Goal: Transaction & Acquisition: Purchase product/service

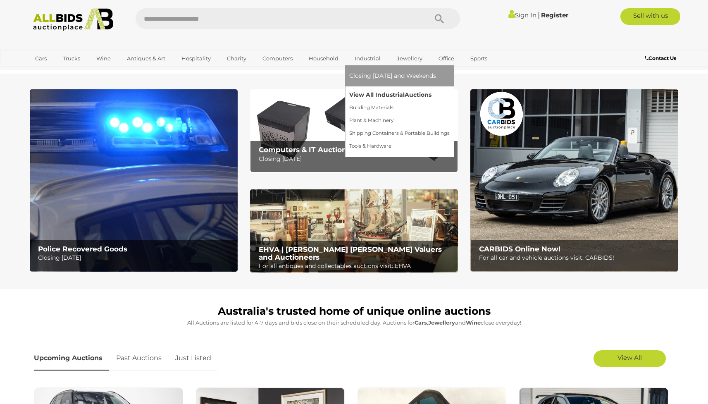
click at [378, 96] on link "View All Industrial Auctions" at bounding box center [399, 94] width 100 height 13
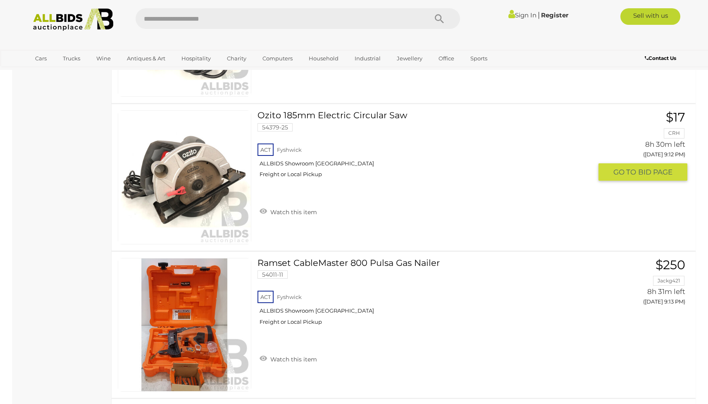
scroll to position [7301, 0]
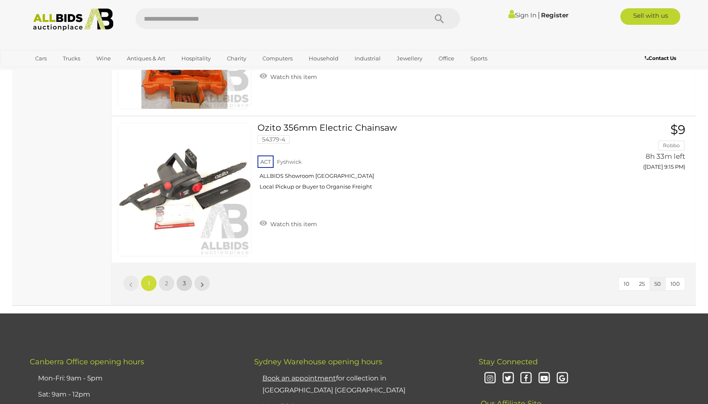
click at [188, 284] on link "3" at bounding box center [184, 283] width 17 height 17
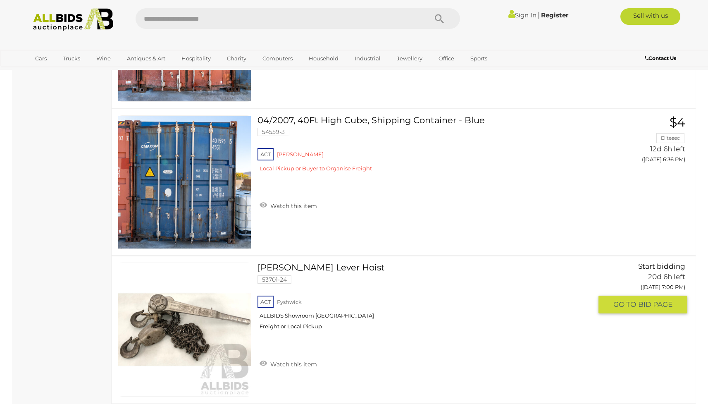
scroll to position [2221, 0]
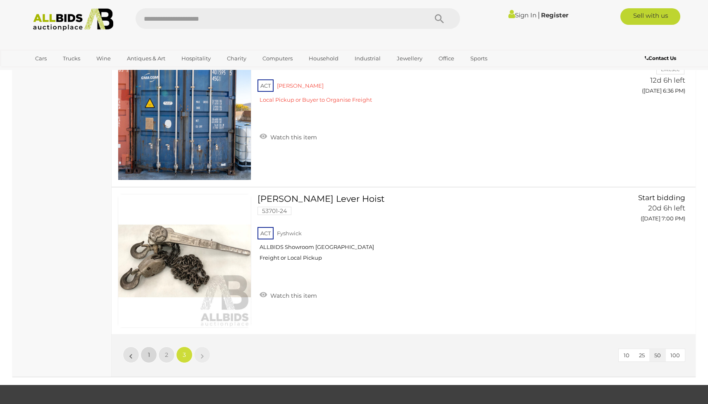
click at [149, 353] on span "1" at bounding box center [149, 354] width 2 height 7
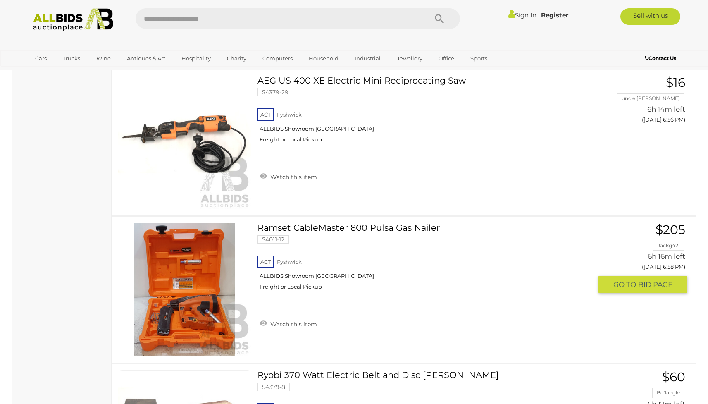
scroll to position [1122, 0]
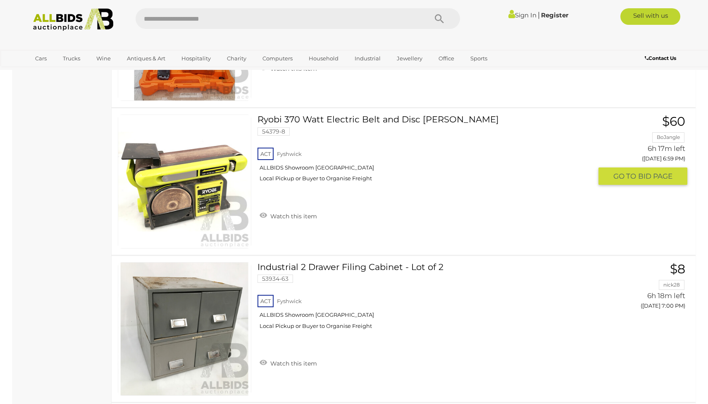
click at [221, 201] on img at bounding box center [184, 181] width 133 height 133
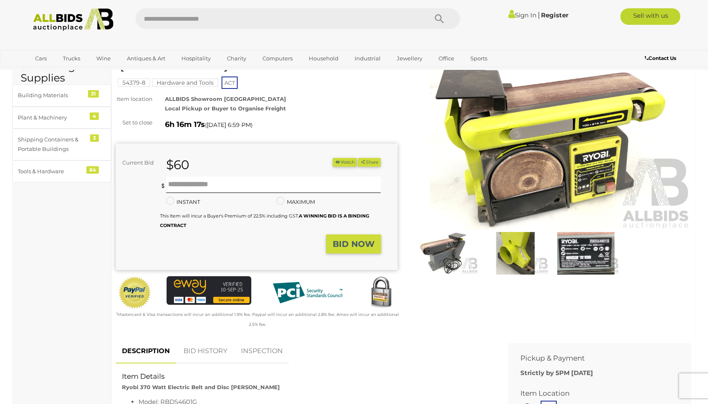
scroll to position [42, 0]
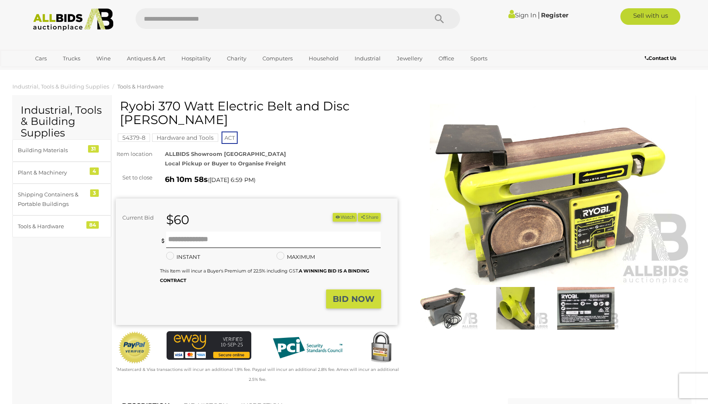
click at [73, 25] on img at bounding box center [74, 19] width 90 height 23
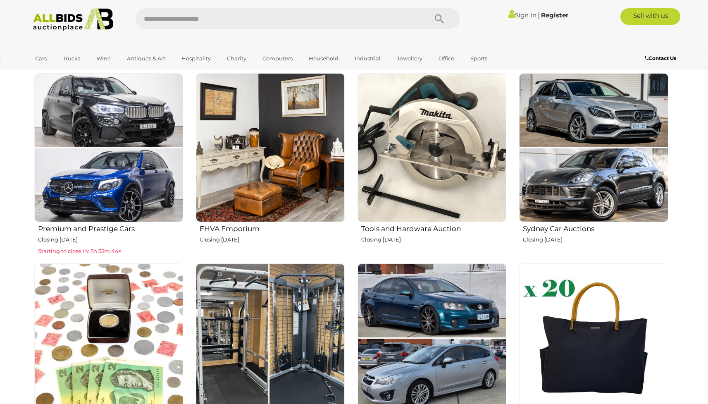
scroll to position [249, 0]
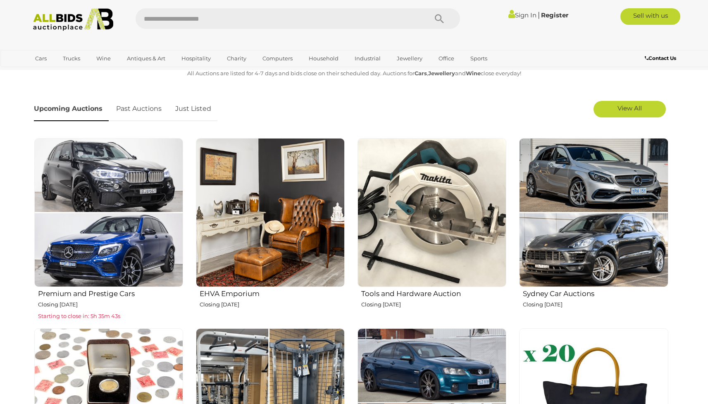
click at [295, 206] on img at bounding box center [270, 212] width 149 height 149
click at [162, 166] on img at bounding box center [108, 212] width 149 height 149
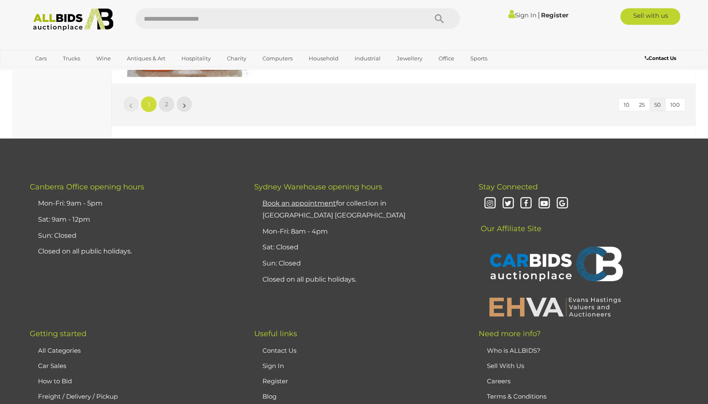
scroll to position [7102, 0]
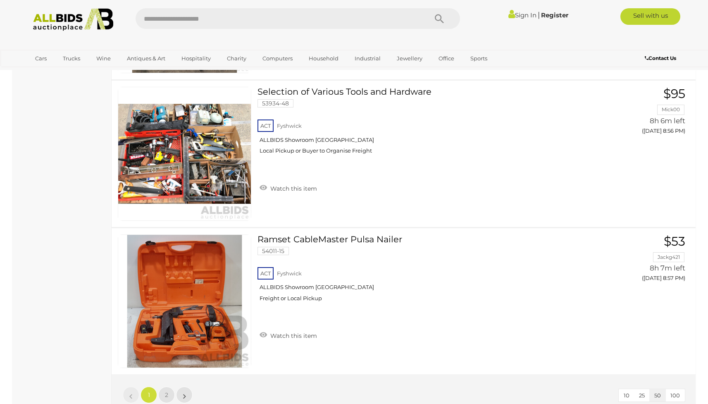
click at [188, 394] on link "»" at bounding box center [184, 395] width 17 height 17
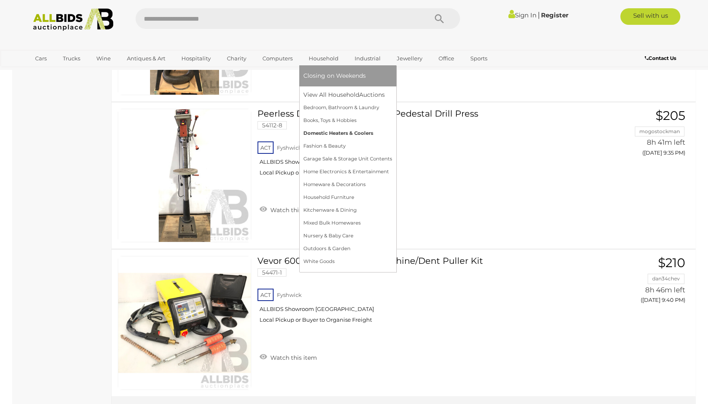
scroll to position [788, 0]
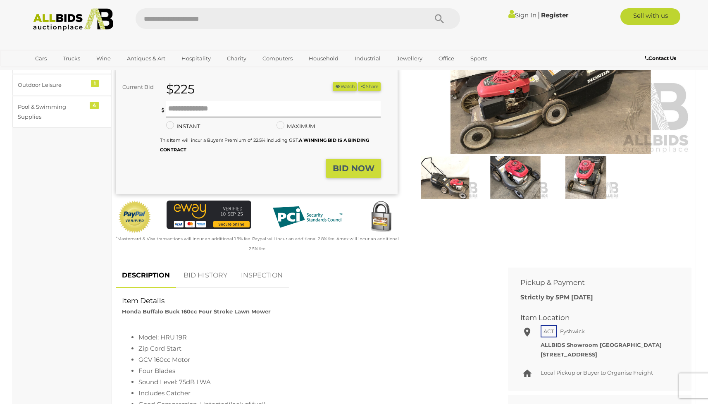
scroll to position [37, 0]
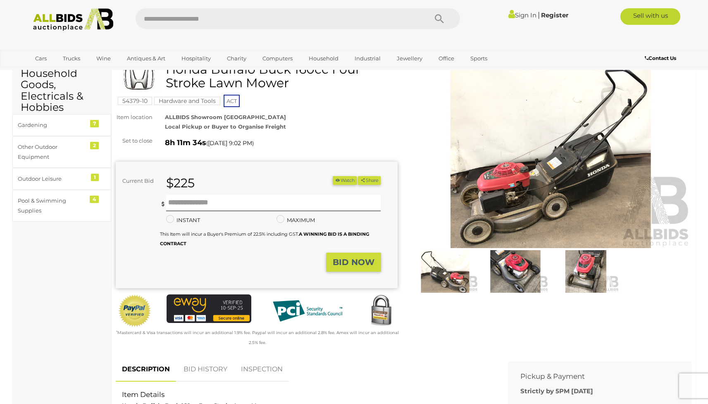
click at [537, 189] on img at bounding box center [551, 158] width 282 height 182
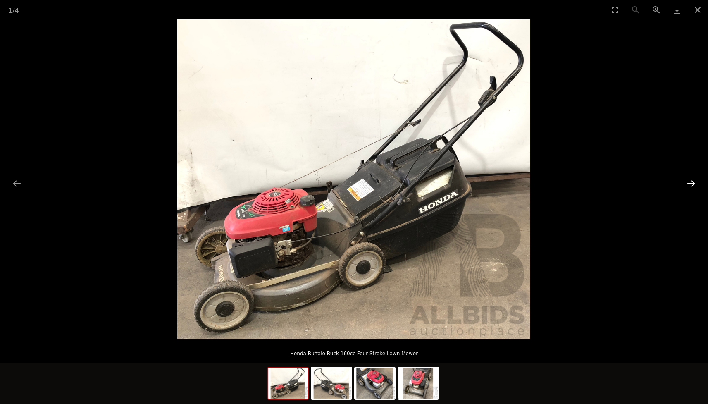
click at [691, 180] on button "Next slide" at bounding box center [691, 183] width 17 height 16
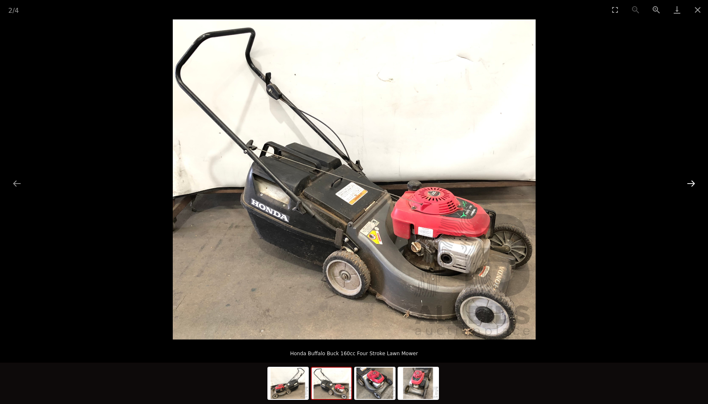
click at [693, 182] on button "Next slide" at bounding box center [691, 183] width 17 height 16
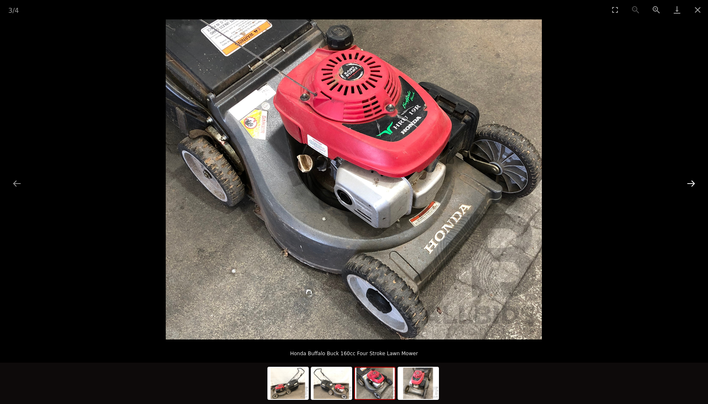
click at [692, 182] on button "Next slide" at bounding box center [691, 183] width 17 height 16
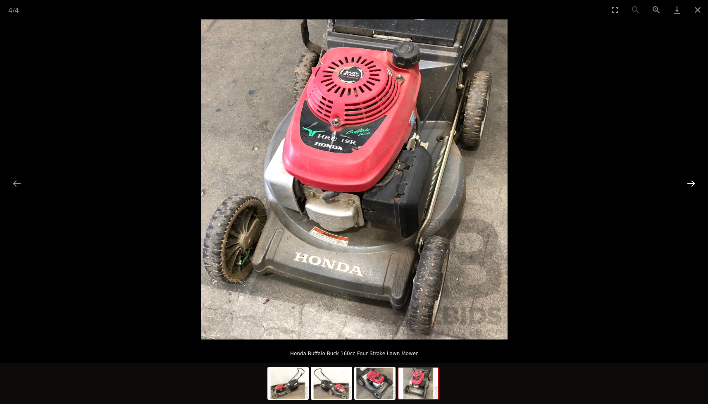
click at [694, 183] on button "Next slide" at bounding box center [691, 183] width 17 height 16
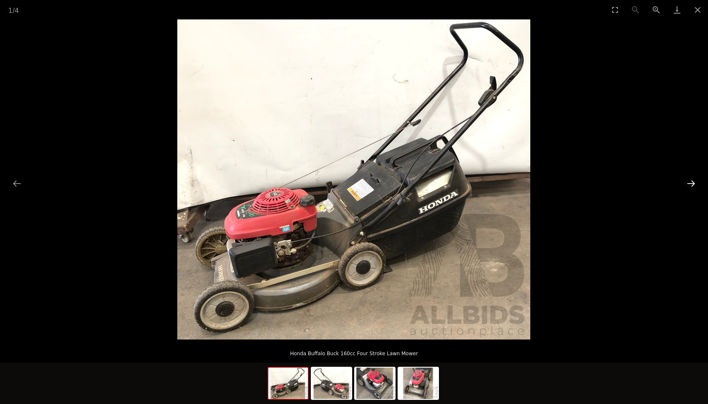
click at [694, 182] on button "Next slide" at bounding box center [691, 183] width 17 height 16
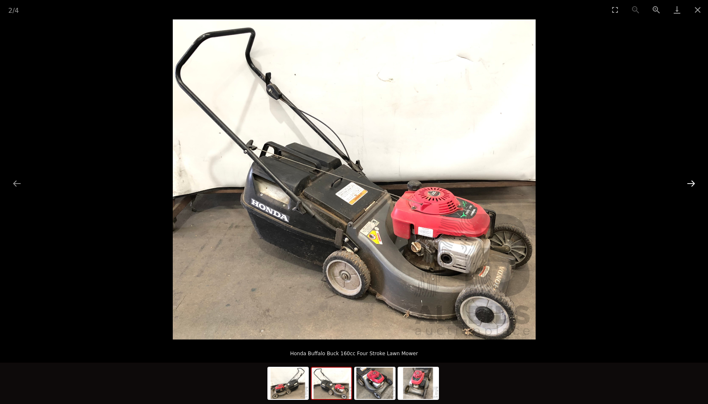
click at [694, 182] on button "Next slide" at bounding box center [691, 183] width 17 height 16
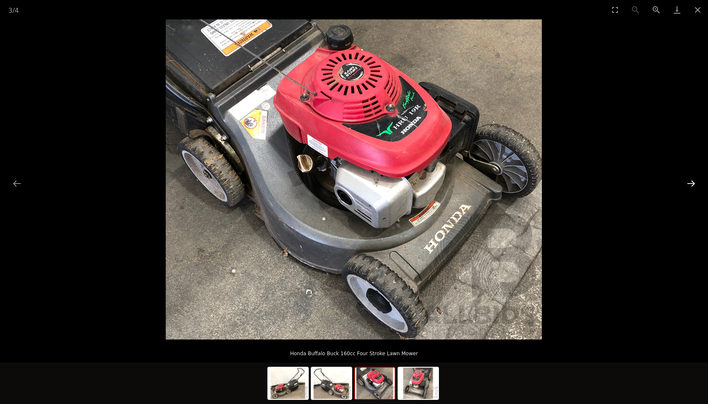
click at [694, 182] on button "Next slide" at bounding box center [691, 183] width 17 height 16
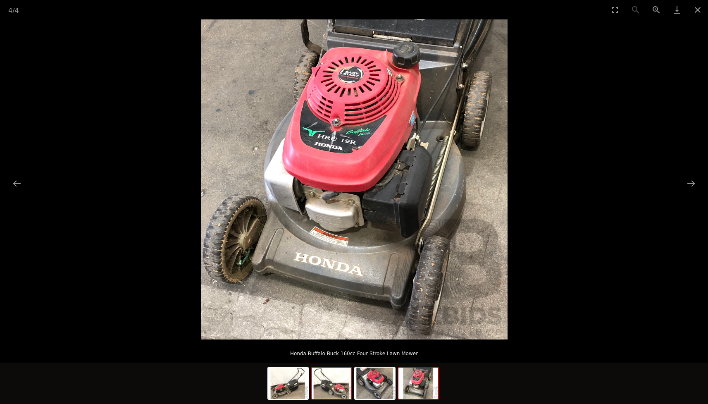
click at [342, 384] on img at bounding box center [332, 383] width 40 height 31
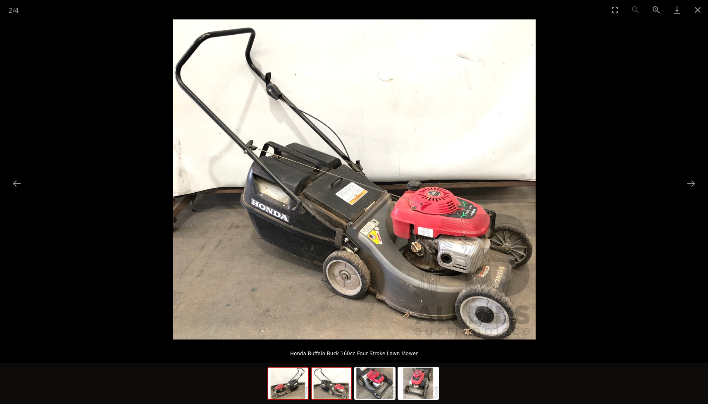
click at [296, 381] on img at bounding box center [288, 383] width 40 height 31
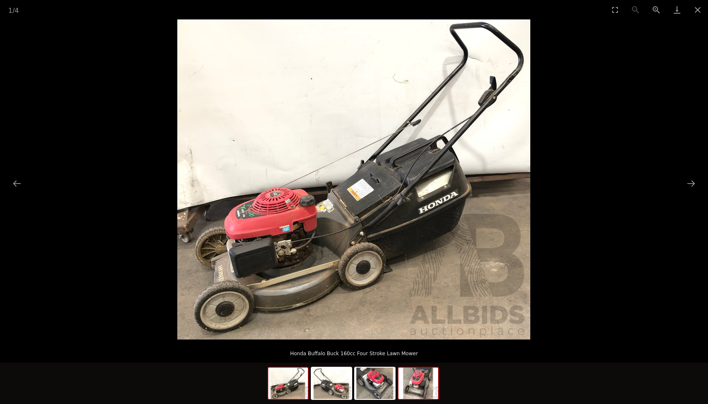
click at [412, 383] on img at bounding box center [419, 383] width 40 height 31
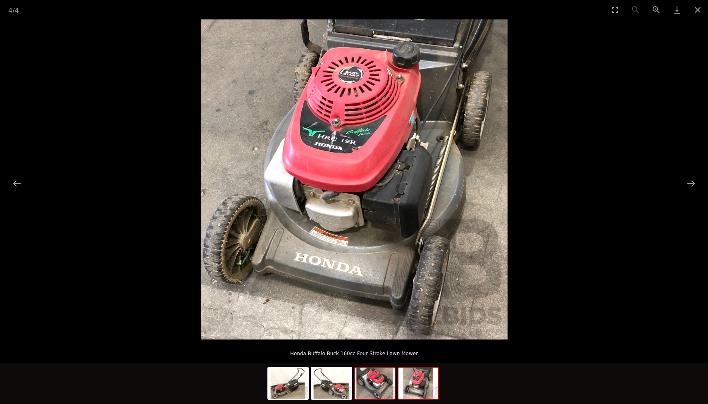
click at [374, 385] on img at bounding box center [375, 383] width 40 height 31
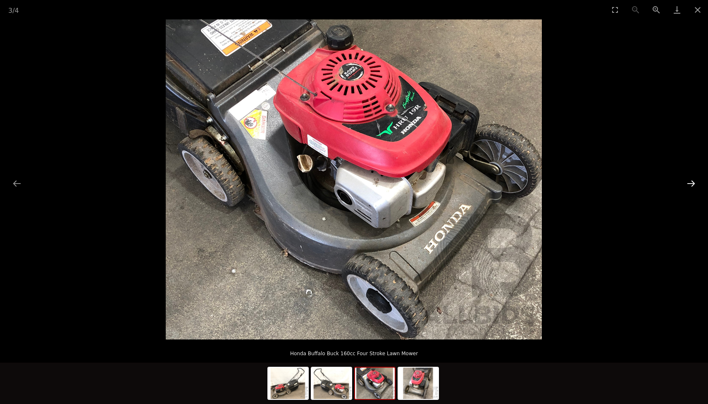
click at [693, 185] on button "Next slide" at bounding box center [691, 183] width 17 height 16
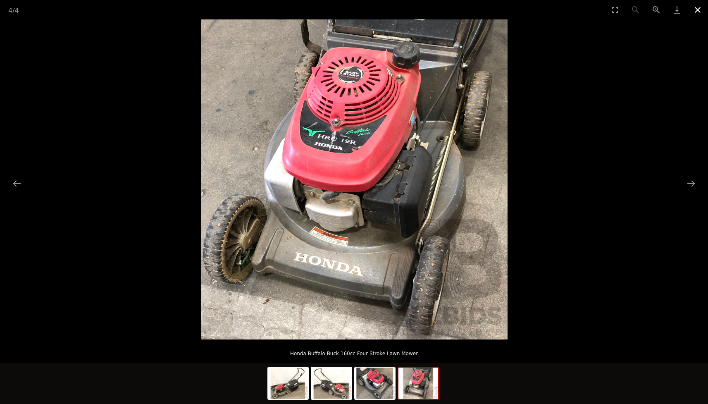
click at [701, 7] on button "Close gallery" at bounding box center [698, 9] width 21 height 19
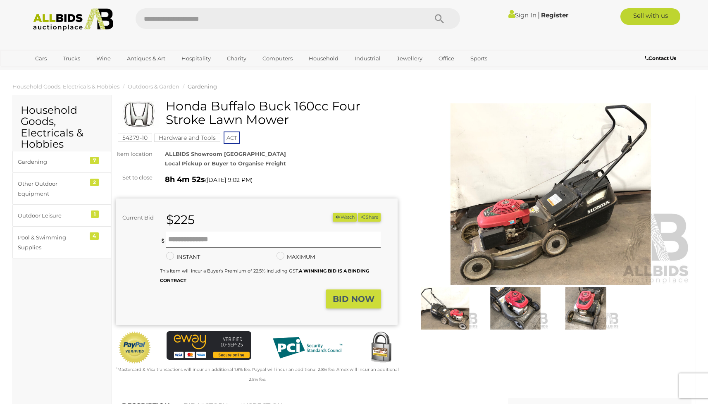
click at [493, 211] on img at bounding box center [551, 194] width 282 height 182
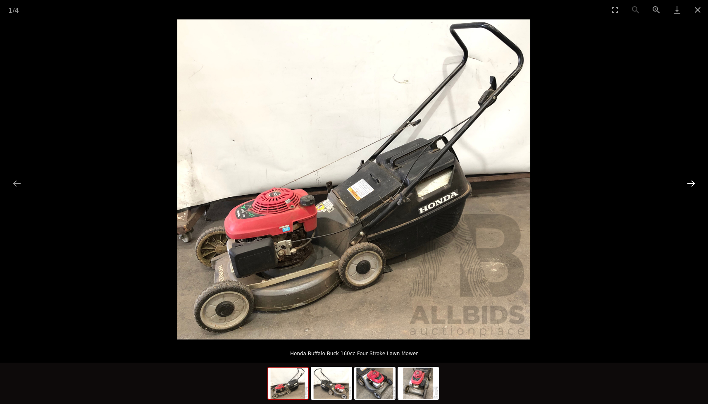
click at [690, 182] on button "Next slide" at bounding box center [691, 183] width 17 height 16
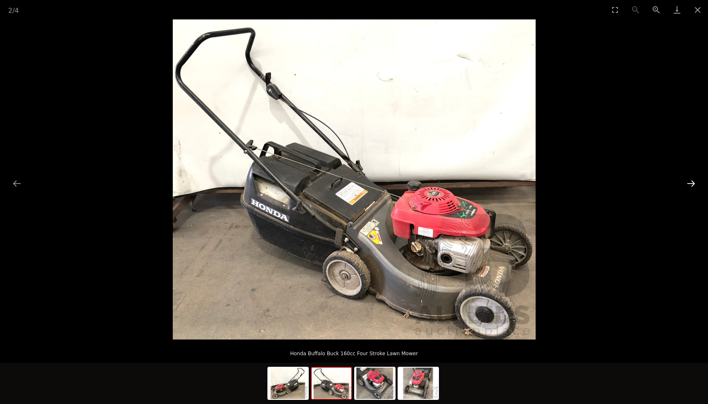
click at [690, 182] on button "Next slide" at bounding box center [691, 183] width 17 height 16
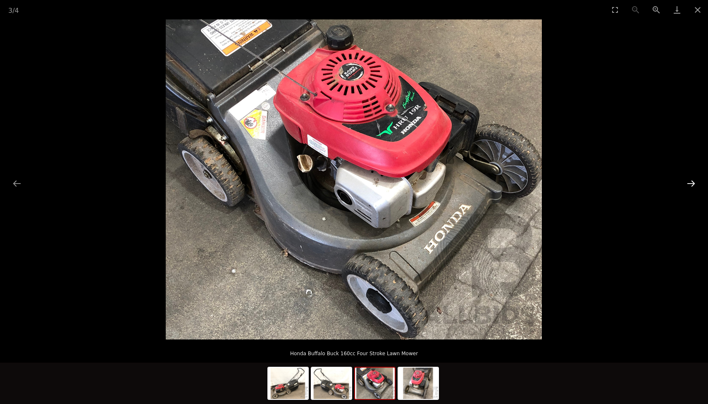
click at [693, 183] on button "Next slide" at bounding box center [691, 183] width 17 height 16
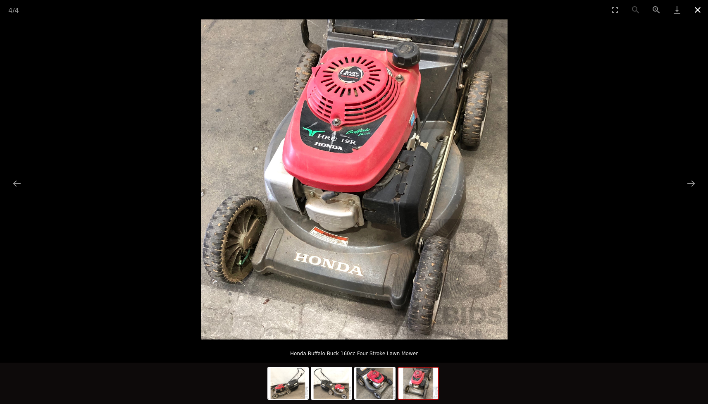
click at [701, 9] on button "Close gallery" at bounding box center [698, 9] width 21 height 19
